Goal: Information Seeking & Learning: Understand process/instructions

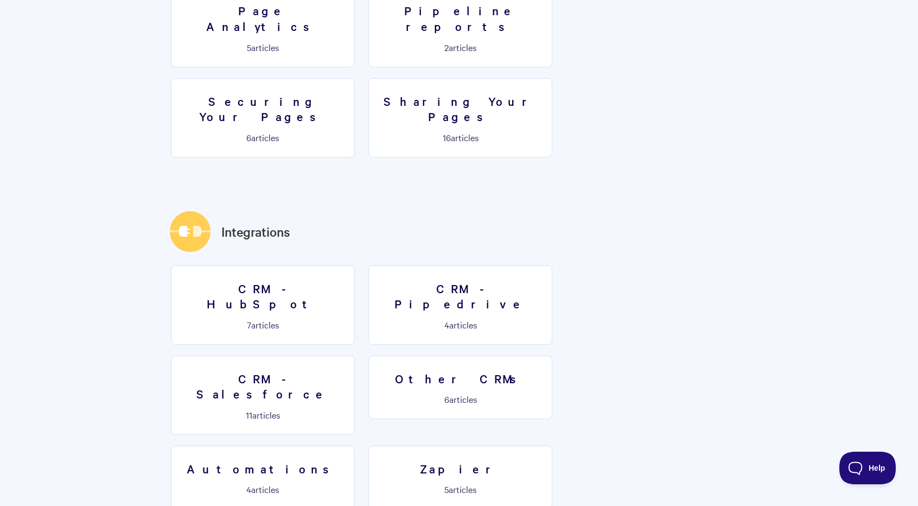
scroll to position [1472, 0]
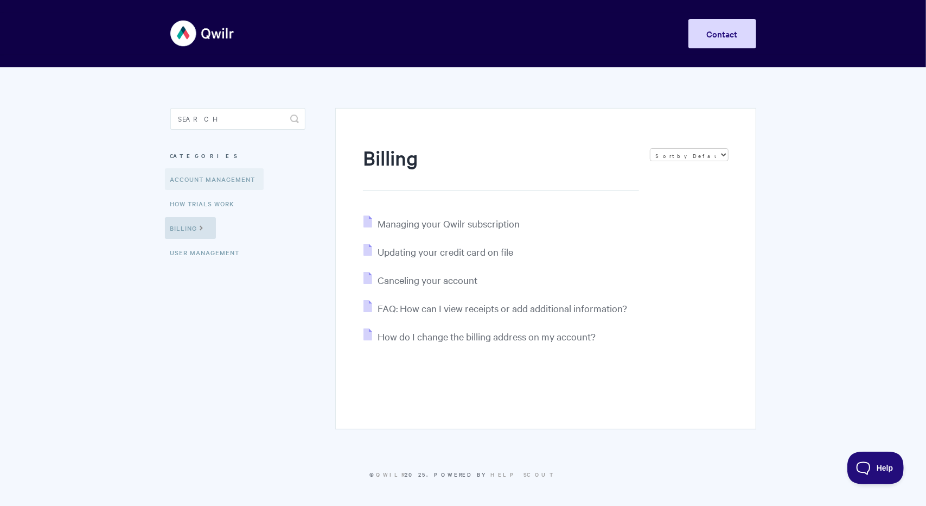
click at [217, 176] on link "Account Management" at bounding box center [214, 179] width 99 height 22
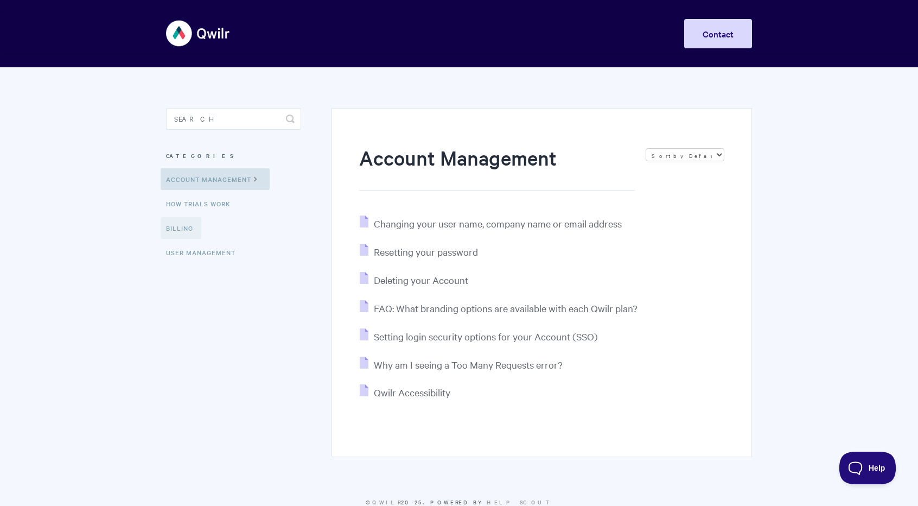
click at [182, 228] on link "Billing" at bounding box center [181, 228] width 41 height 22
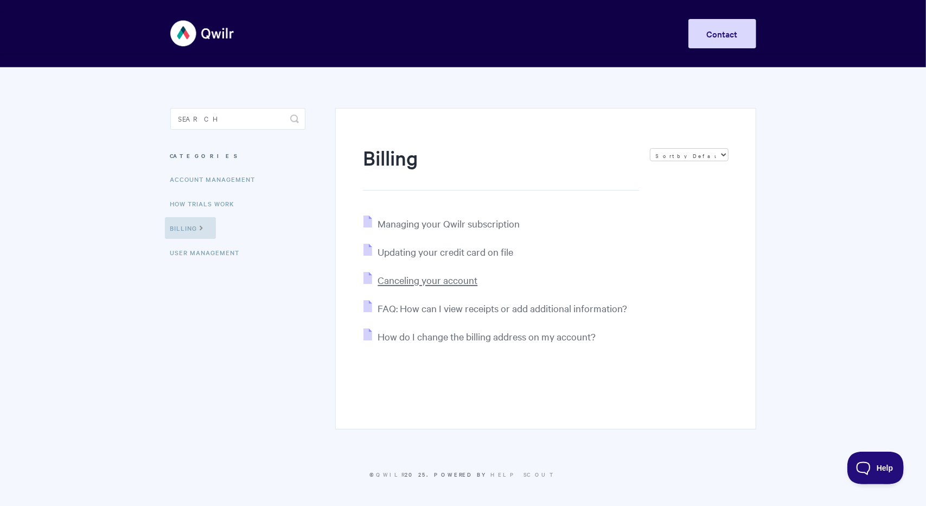
click at [412, 278] on span "Canceling your account" at bounding box center [428, 279] width 100 height 12
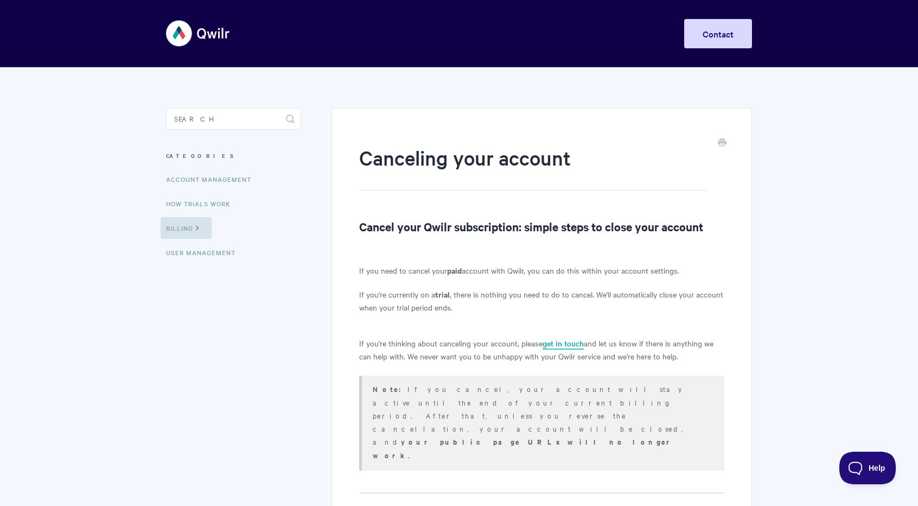
click at [566, 342] on link "get in touch" at bounding box center [563, 343] width 41 height 12
click at [561, 341] on link "get in touch" at bounding box center [563, 343] width 41 height 12
